Goal: Information Seeking & Learning: Learn about a topic

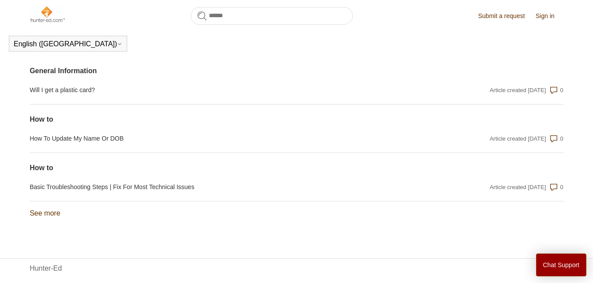
scroll to position [877, 0]
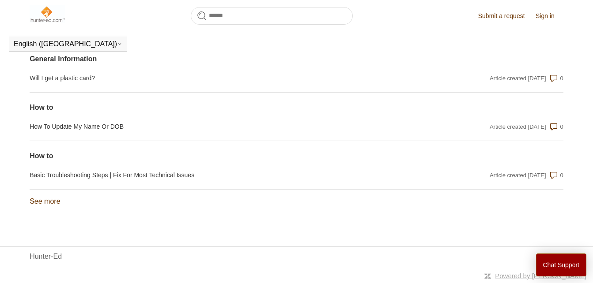
click at [53, 198] on link "See more items from recent activity" at bounding box center [45, 202] width 30 height 8
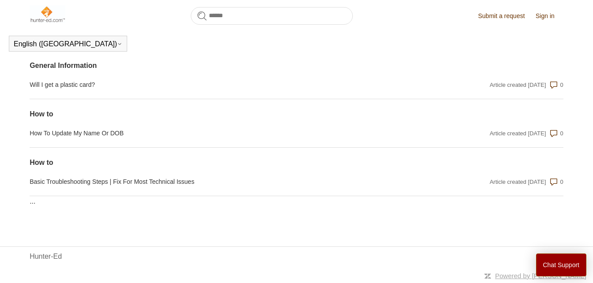
scroll to position [870, 0]
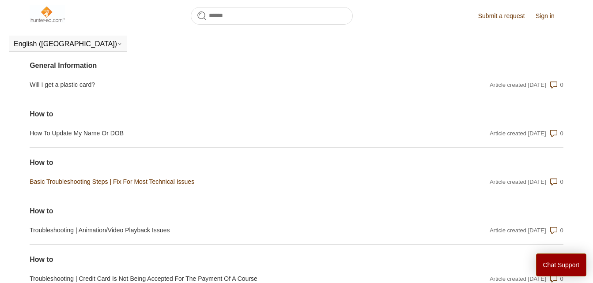
click at [64, 186] on link "Basic Troubleshooting Steps | Fix For Most Technical Issues" at bounding box center [216, 181] width 373 height 9
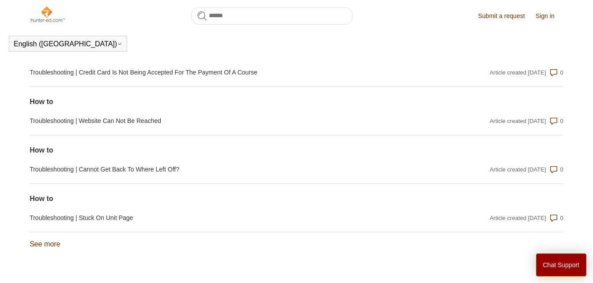
scroll to position [1077, 0]
click at [55, 238] on div "See more items from recent activity" at bounding box center [296, 240] width 533 height 17
click at [98, 220] on link "Troubleshooting | Stuck On Unit Page" at bounding box center [216, 217] width 373 height 9
click at [54, 244] on link "See more items from recent activity" at bounding box center [45, 244] width 30 height 8
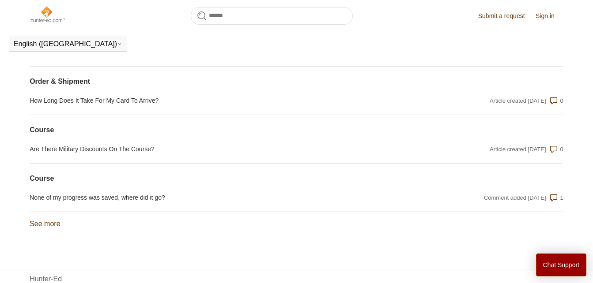
scroll to position [1342, 0]
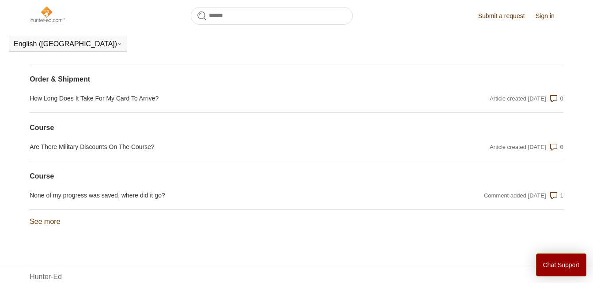
click at [55, 220] on link "See more items from recent activity" at bounding box center [45, 222] width 30 height 8
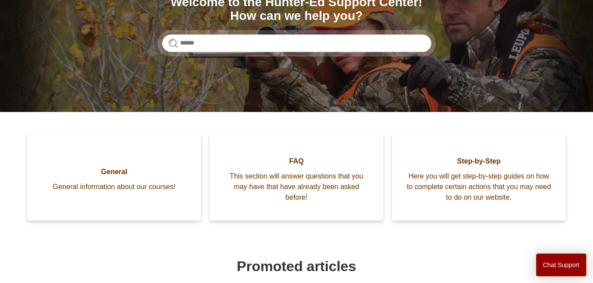
scroll to position [120, 0]
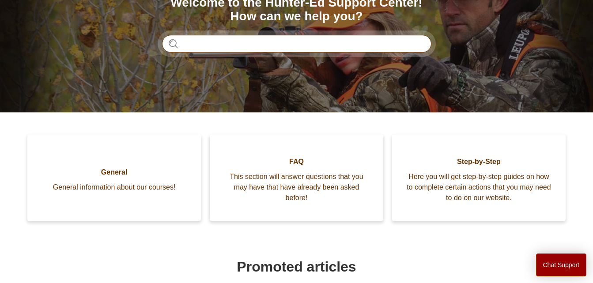
click at [249, 47] on input "Search" at bounding box center [296, 44] width 269 height 18
click at [255, 39] on input "**********" at bounding box center [296, 44] width 269 height 18
type input "**********"
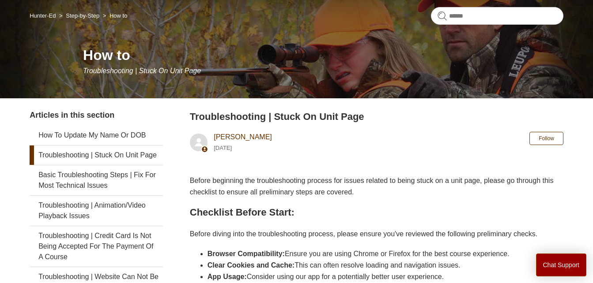
scroll to position [70, 0]
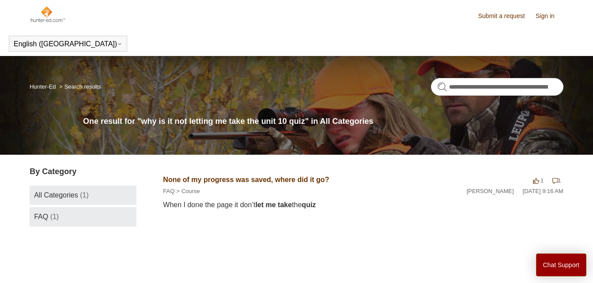
click at [72, 219] on link "FAQ (1)" at bounding box center [83, 216] width 107 height 19
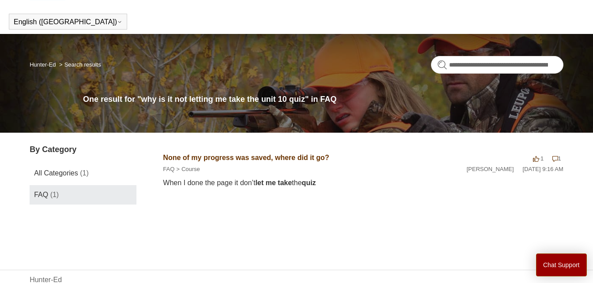
scroll to position [45, 0]
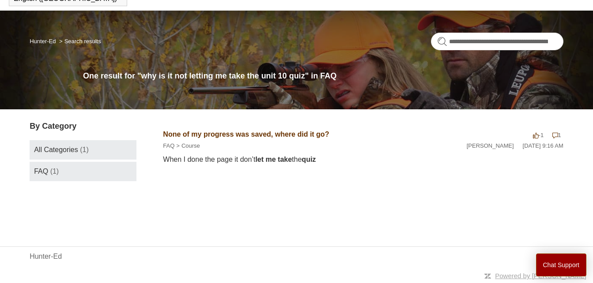
click at [103, 146] on link "All Categories (1)" at bounding box center [83, 149] width 107 height 19
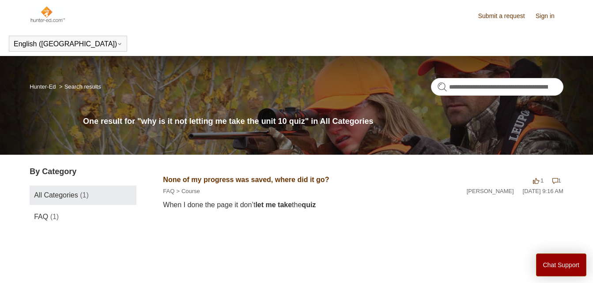
click at [292, 209] on em "take" at bounding box center [285, 205] width 14 height 8
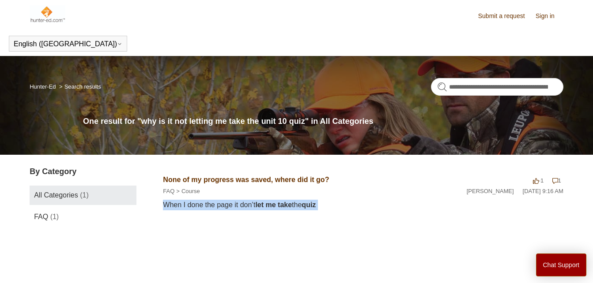
click at [292, 209] on em "take" at bounding box center [285, 205] width 14 height 8
drag, startPoint x: 298, startPoint y: 209, endPoint x: 341, endPoint y: 221, distance: 44.8
click at [341, 221] on section "None of my progress was saved, where did it go? -1 votes -1 1 comment 1 FAQ Cou…" at bounding box center [363, 202] width 400 height 72
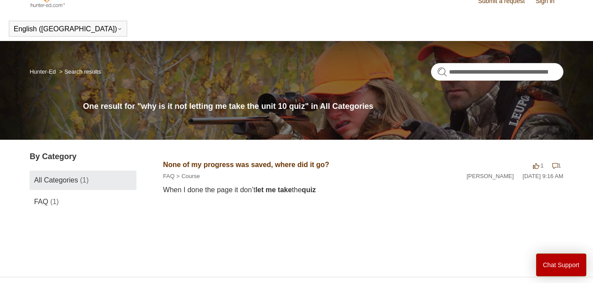
scroll to position [15, 0]
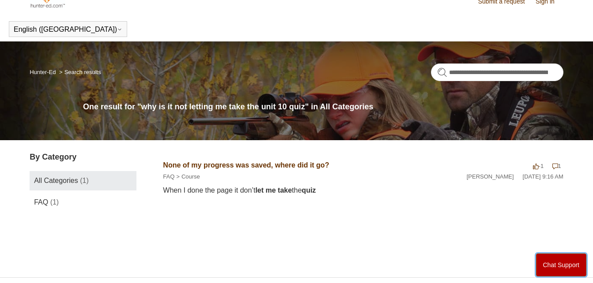
click at [563, 268] on button "Chat Support" at bounding box center [561, 265] width 51 height 23
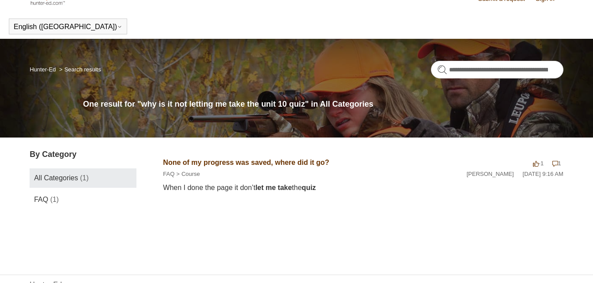
scroll to position [17, 0]
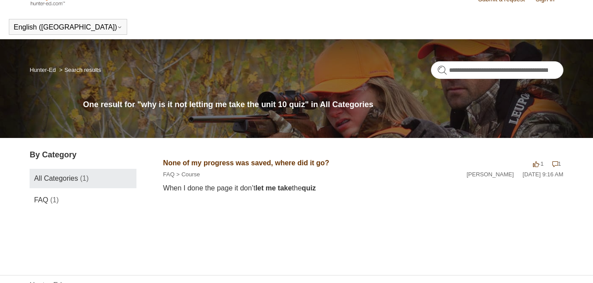
drag, startPoint x: 563, startPoint y: 268, endPoint x: 341, endPoint y: 48, distance: 313.2
click at [341, 48] on div "**********" at bounding box center [296, 88] width 593 height 99
